Goal: Information Seeking & Learning: Find specific fact

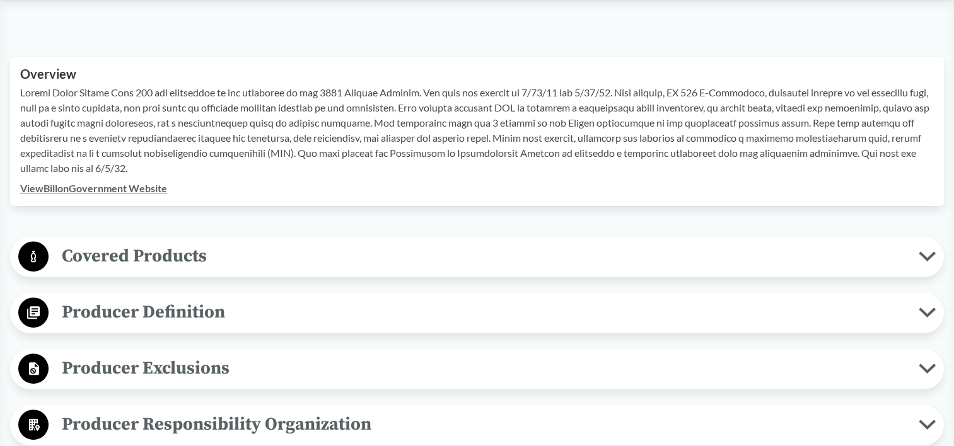
scroll to position [390, 0]
click at [131, 189] on link "View Bill on Government Website" at bounding box center [93, 188] width 147 height 12
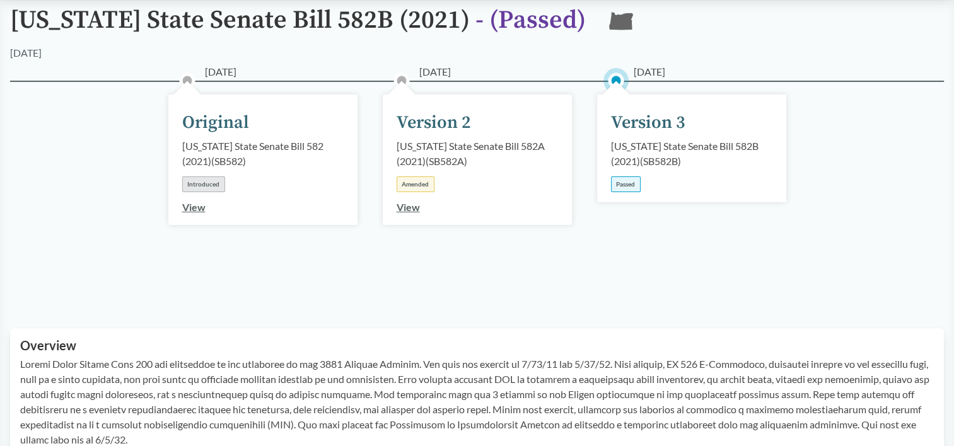
scroll to position [131, 0]
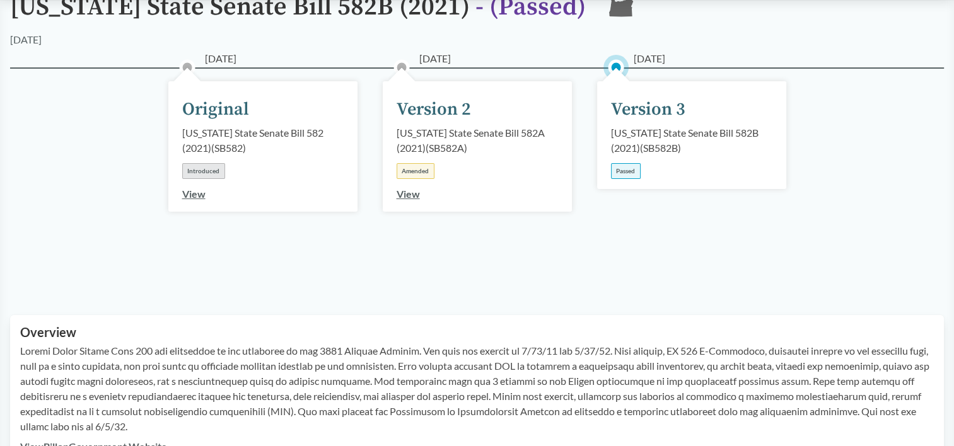
click at [411, 194] on link "View" at bounding box center [407, 194] width 23 height 12
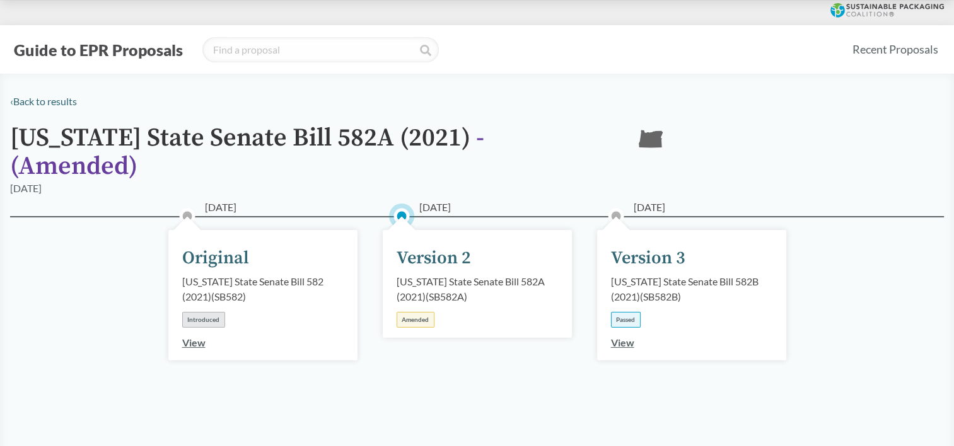
click at [620, 337] on link "View" at bounding box center [622, 343] width 23 height 12
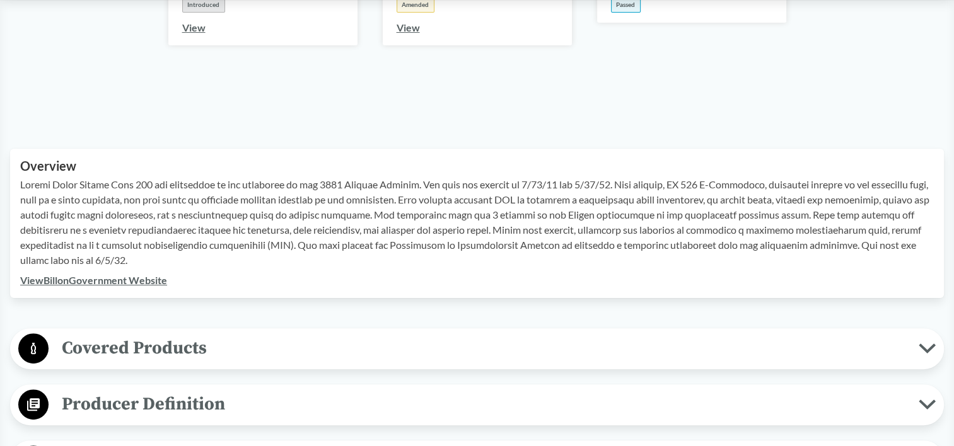
scroll to position [298, 0]
click at [410, 28] on link "View" at bounding box center [407, 27] width 23 height 12
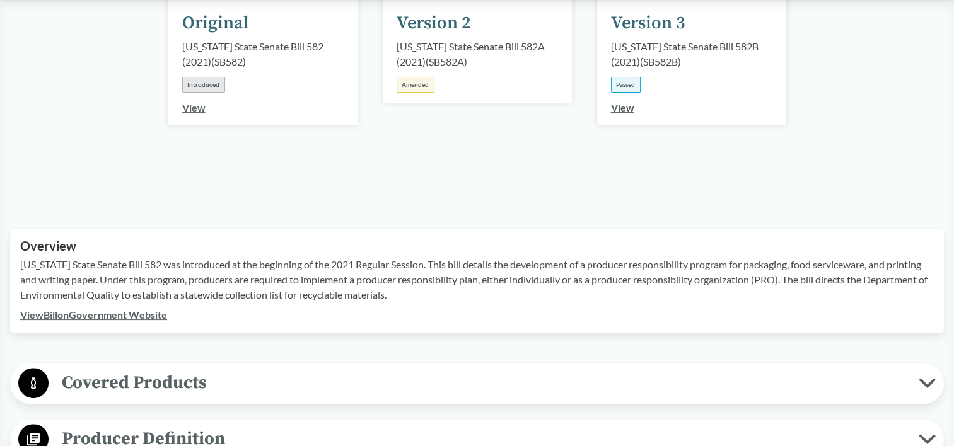
scroll to position [237, 0]
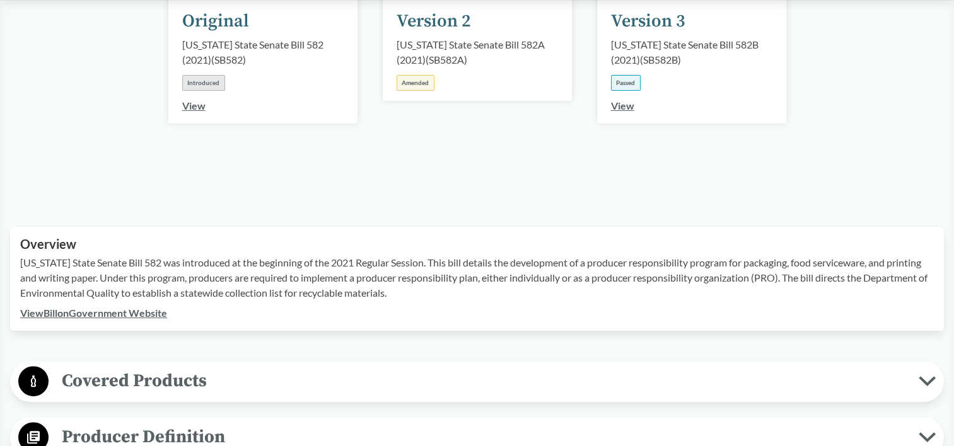
click at [200, 100] on link "View" at bounding box center [193, 106] width 23 height 12
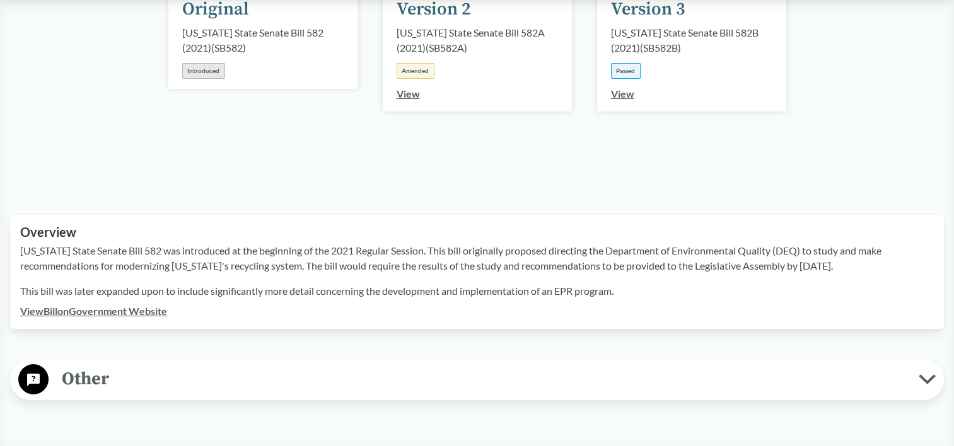
scroll to position [232, 0]
click at [407, 98] on link "View" at bounding box center [407, 93] width 23 height 12
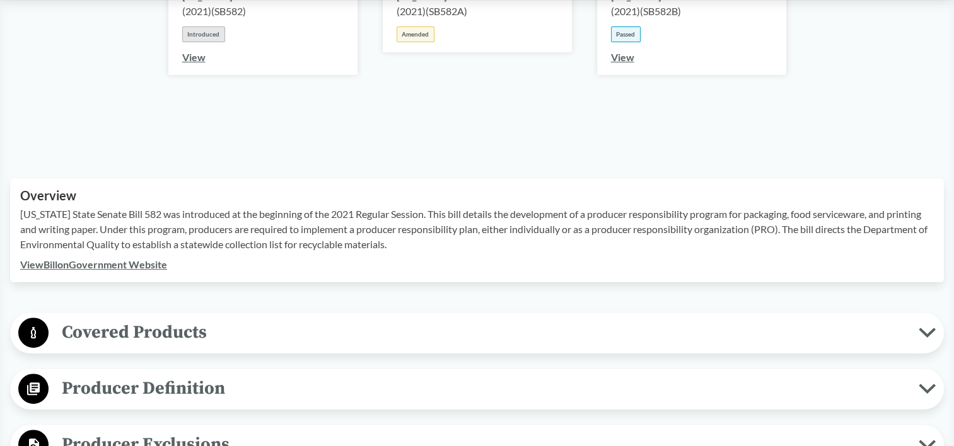
scroll to position [286, 0]
click at [621, 50] on link "View" at bounding box center [622, 56] width 23 height 12
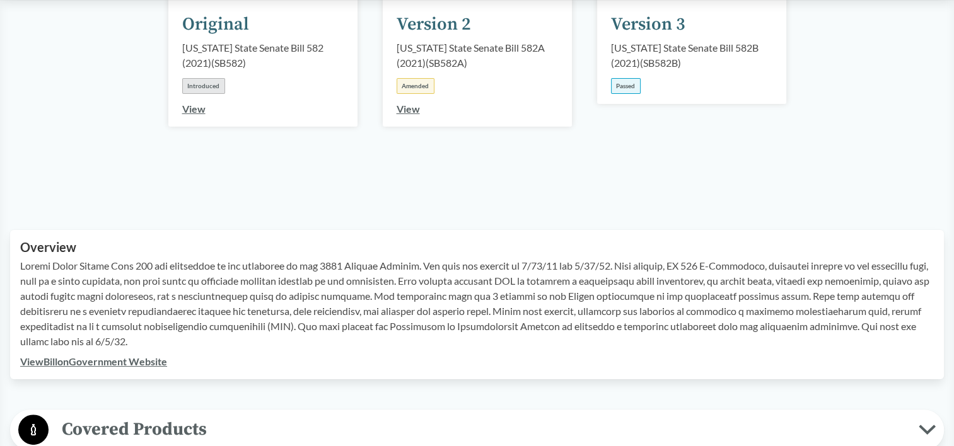
scroll to position [217, 0]
click at [157, 361] on link "View Bill on Government Website" at bounding box center [93, 361] width 147 height 12
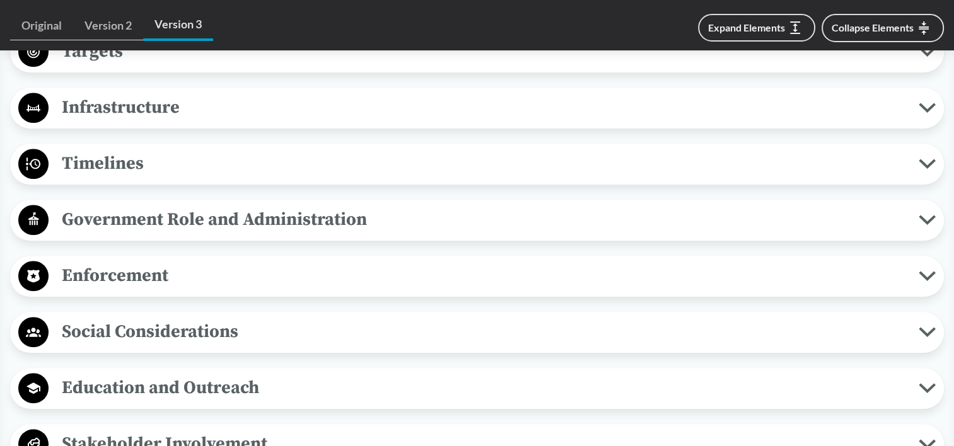
scroll to position [1061, 0]
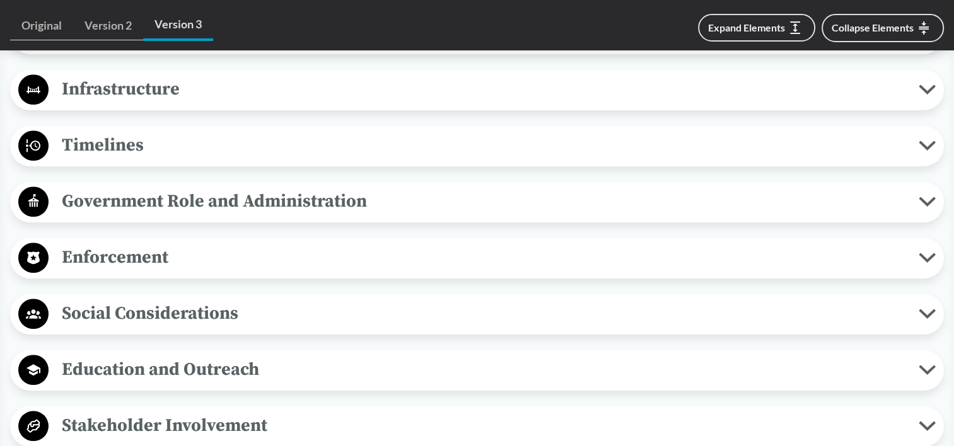
click at [928, 256] on icon at bounding box center [926, 258] width 13 height 6
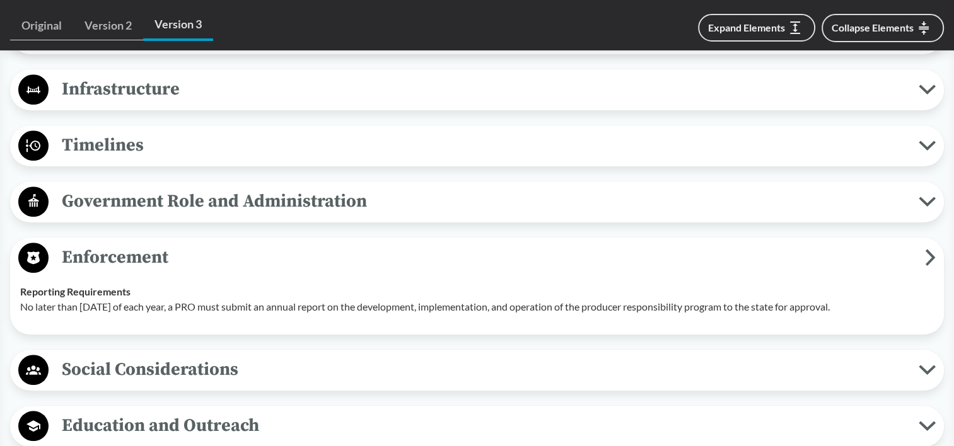
click at [928, 256] on icon at bounding box center [930, 257] width 11 height 17
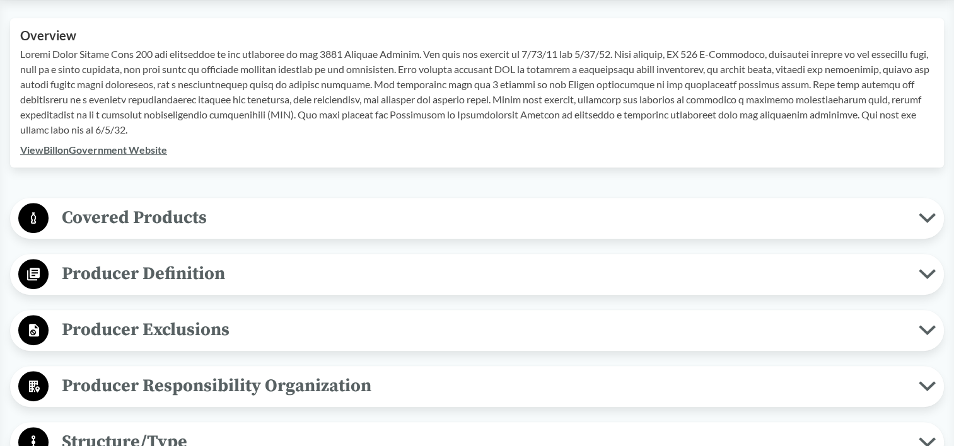
scroll to position [429, 0]
click at [924, 214] on icon at bounding box center [926, 217] width 17 height 10
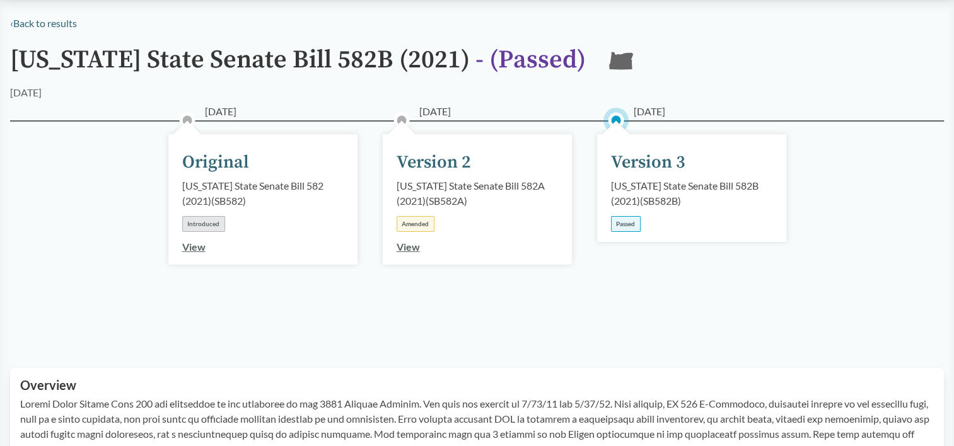
scroll to position [0, 0]
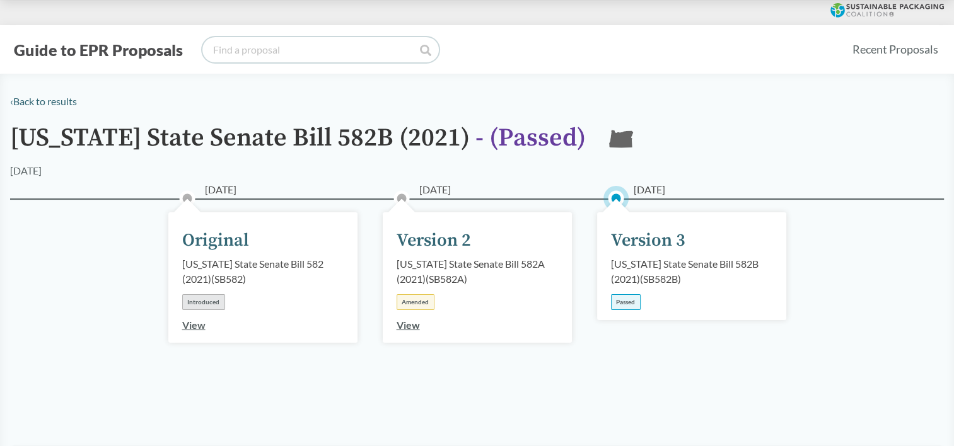
click at [285, 45] on input "search" at bounding box center [320, 49] width 236 height 25
paste input "The [MEDICAL_DATA] and Recycling Modernization Act"
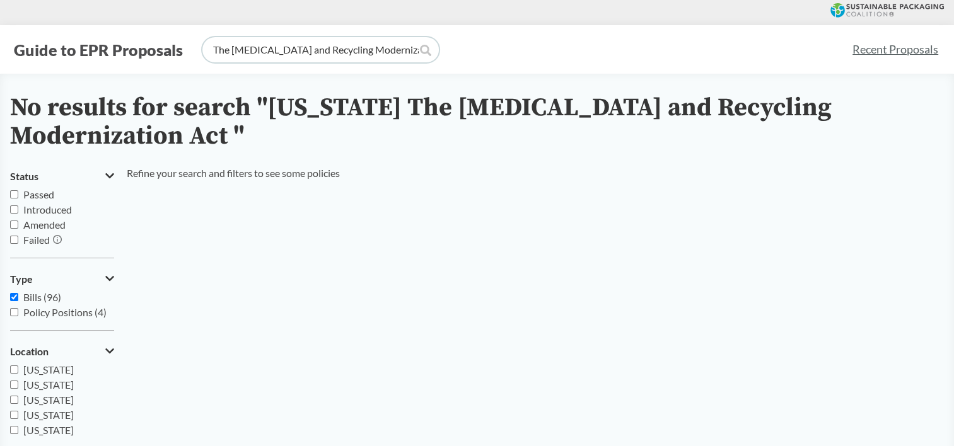
type input "The [MEDICAL_DATA] and Recycling Modernization Act"
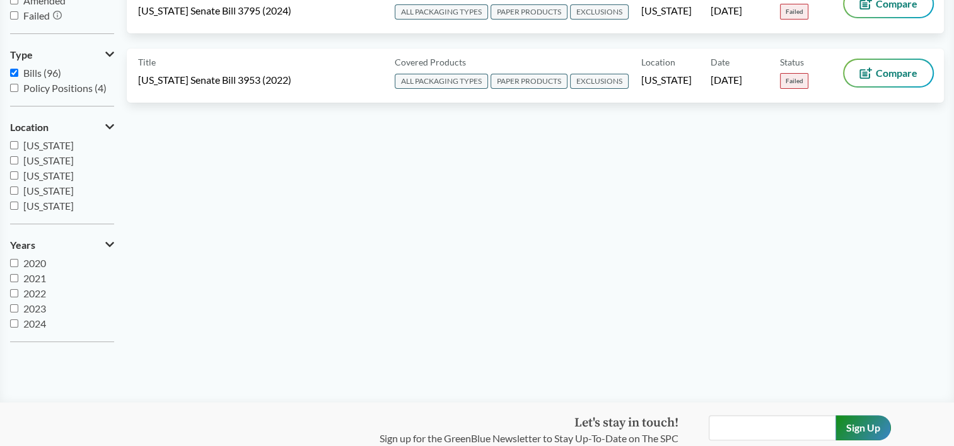
scroll to position [197, 0]
click at [13, 276] on input "2021" at bounding box center [14, 278] width 8 height 8
checkbox input "true"
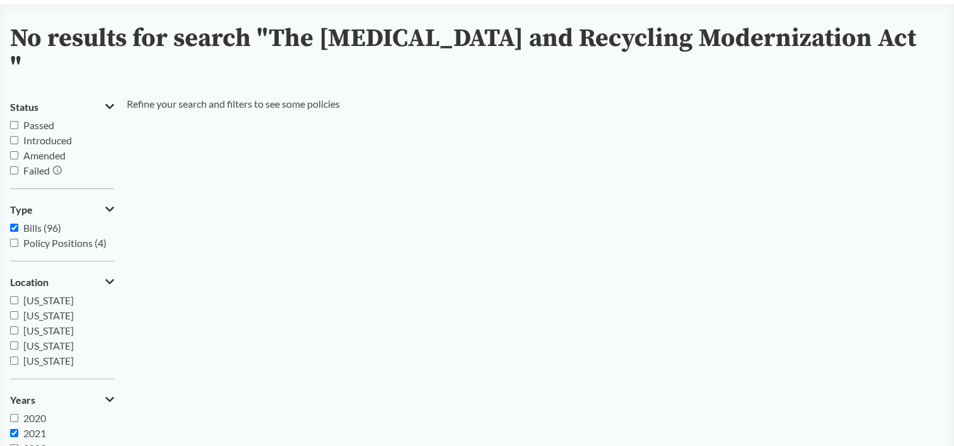
scroll to position [0, 0]
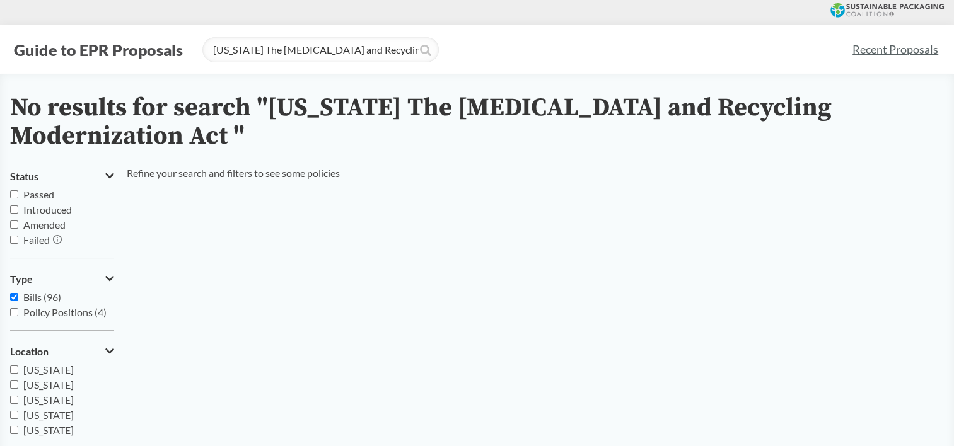
type input "The [MEDICAL_DATA] and Recycling Modernization Act"
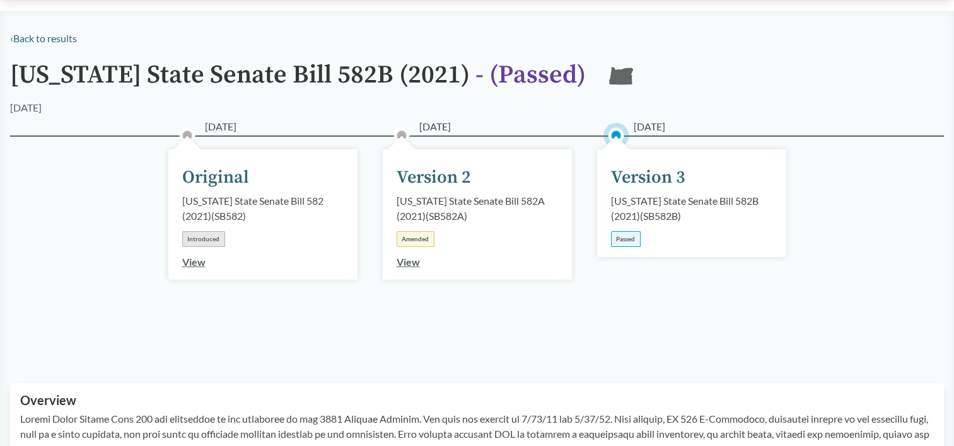
scroll to position [63, 0]
